Goal: Transaction & Acquisition: Book appointment/travel/reservation

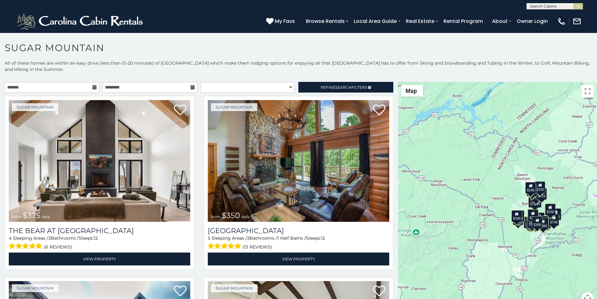
click at [133, 44] on h1 "Sugar Mountain" at bounding box center [298, 51] width 597 height 18
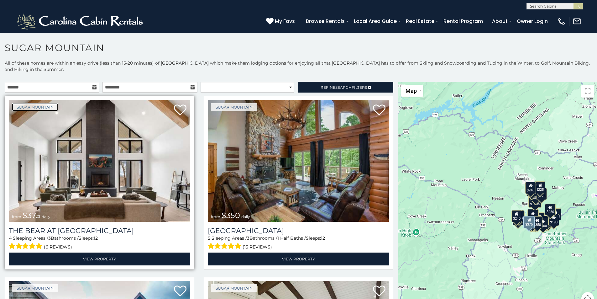
click at [21, 103] on link "Sugar Mountain" at bounding box center [35, 107] width 46 height 8
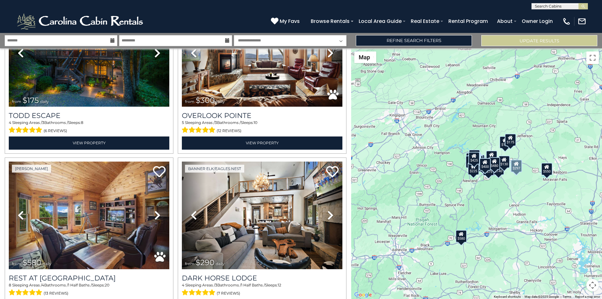
scroll to position [261, 0]
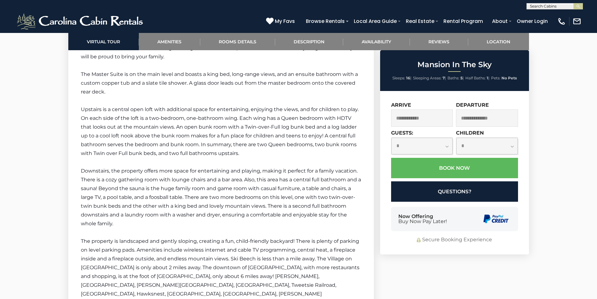
scroll to position [1214, 0]
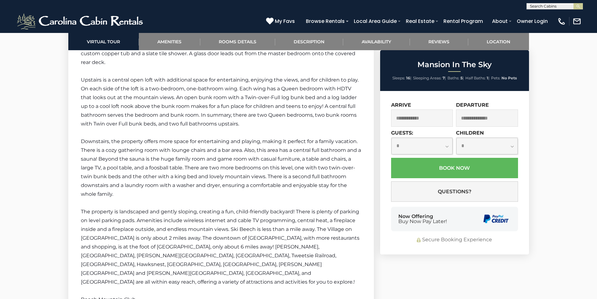
click at [398, 235] on div "**********" at bounding box center [454, 172] width 149 height 163
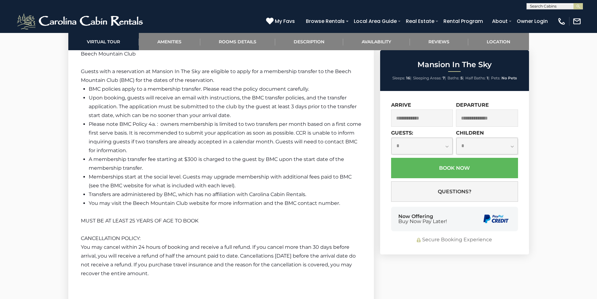
scroll to position [1499, 0]
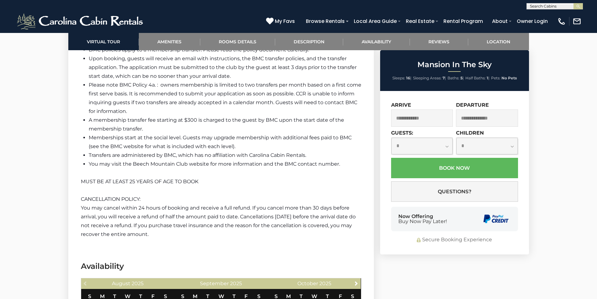
click at [462, 223] on div "Now Offering Buy Now Pay Later!" at bounding box center [454, 218] width 127 height 24
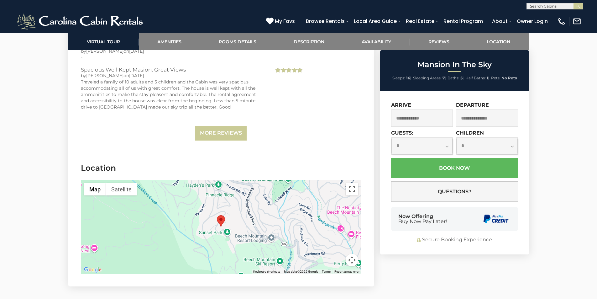
scroll to position [2047, 0]
